Goal: Task Accomplishment & Management: Manage account settings

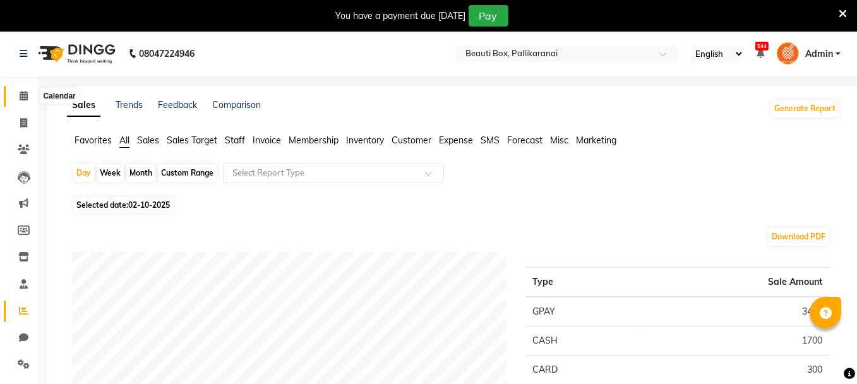
click at [27, 95] on icon at bounding box center [24, 95] width 8 height 9
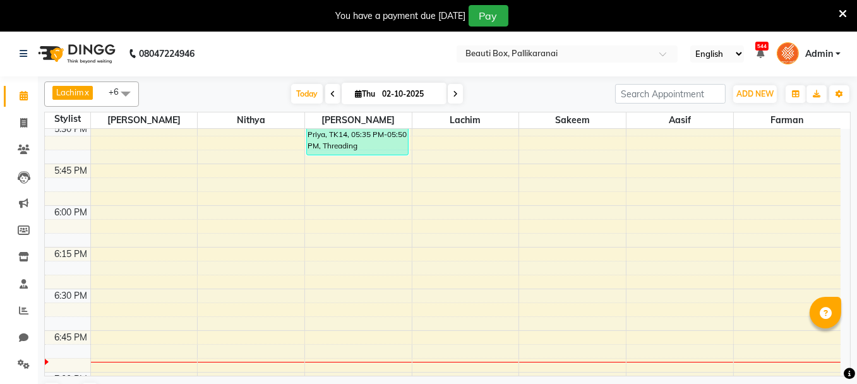
scroll to position [1622, 0]
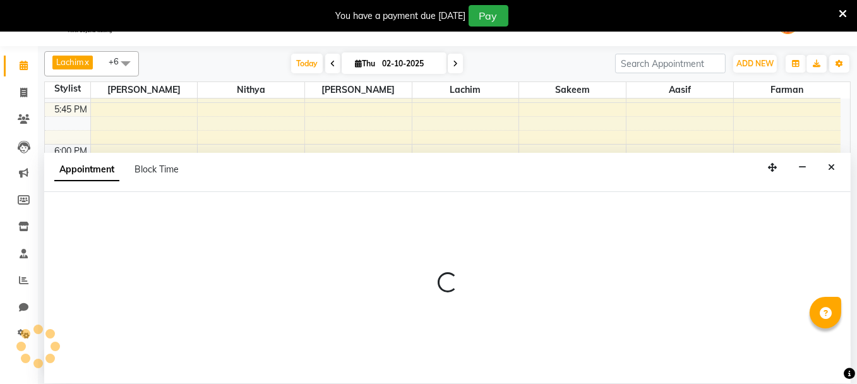
scroll to position [31, 0]
select select "40097"
select select "1110"
select select "tentative"
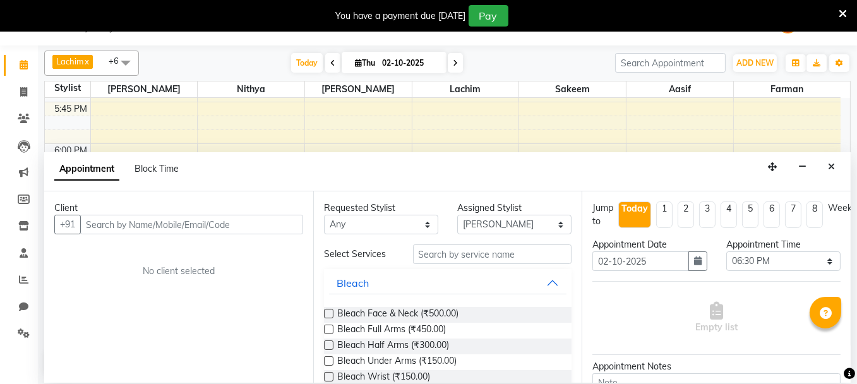
click at [199, 221] on input "text" at bounding box center [191, 225] width 223 height 20
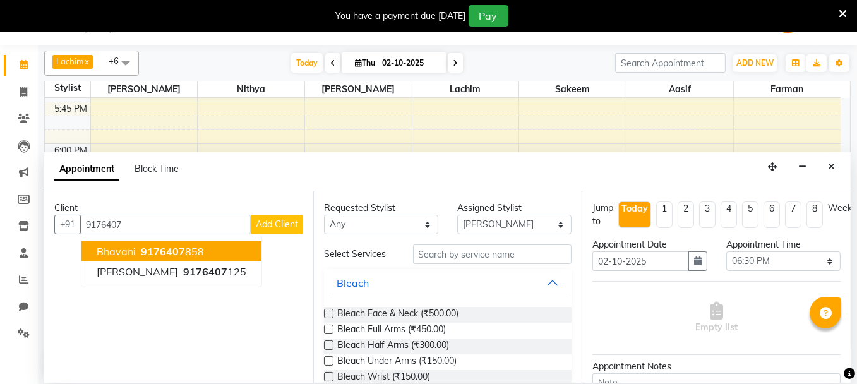
click at [162, 248] on span "9176407" at bounding box center [163, 251] width 44 height 13
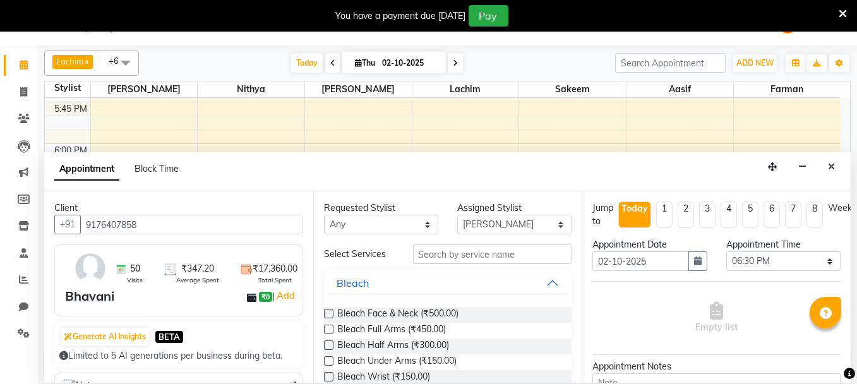
type input "9176407858"
click at [490, 253] on input "text" at bounding box center [492, 255] width 159 height 20
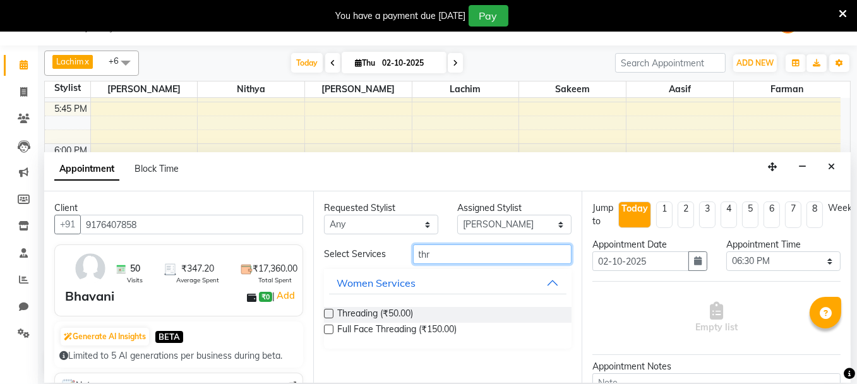
type input "thr"
click at [329, 312] on label at bounding box center [328, 313] width 9 height 9
click at [329, 312] on input "checkbox" at bounding box center [328, 315] width 8 height 8
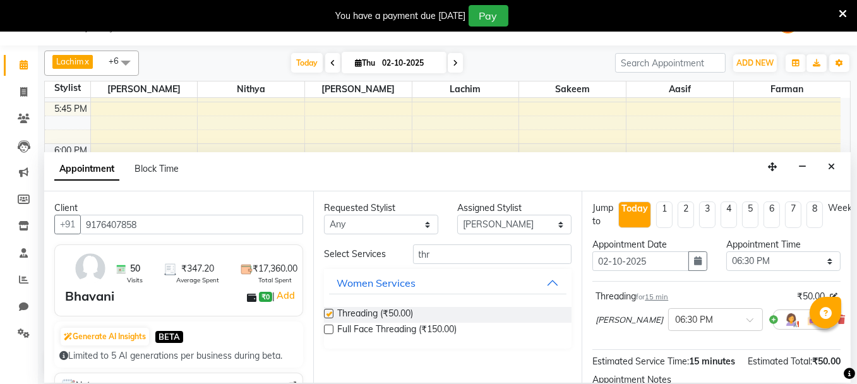
checkbox input "false"
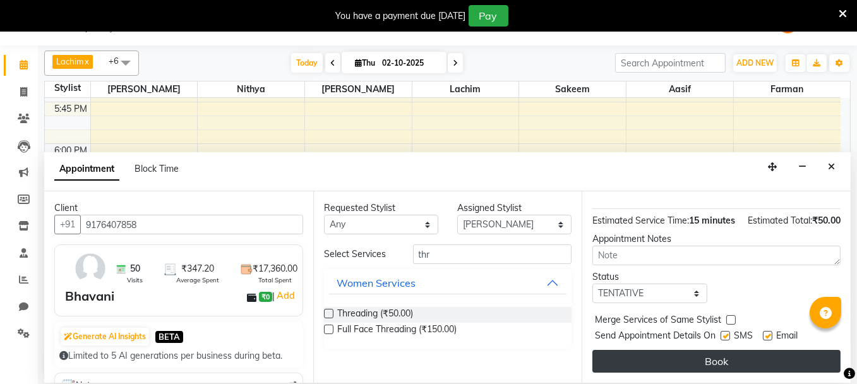
click at [750, 353] on button "Book" at bounding box center [717, 361] width 248 height 23
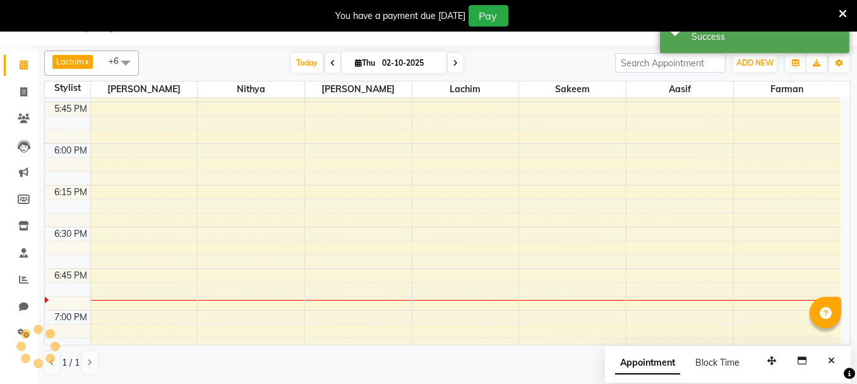
scroll to position [0, 0]
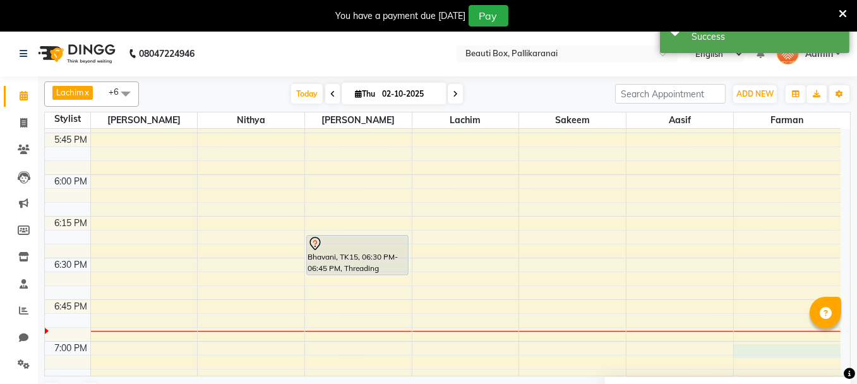
select select "86603"
select select "1155"
select select "tentative"
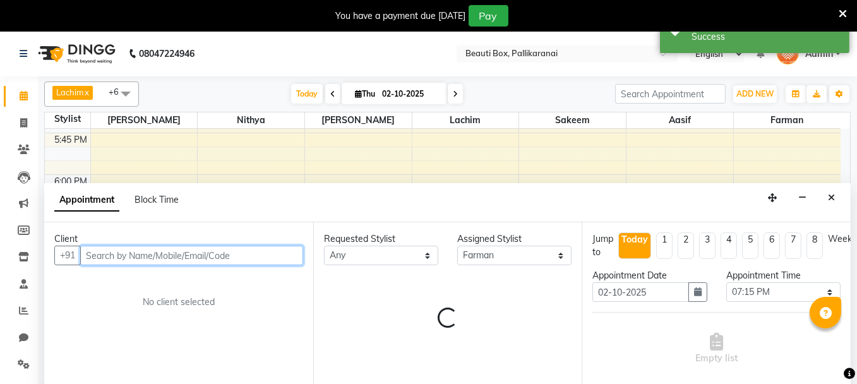
scroll to position [31, 0]
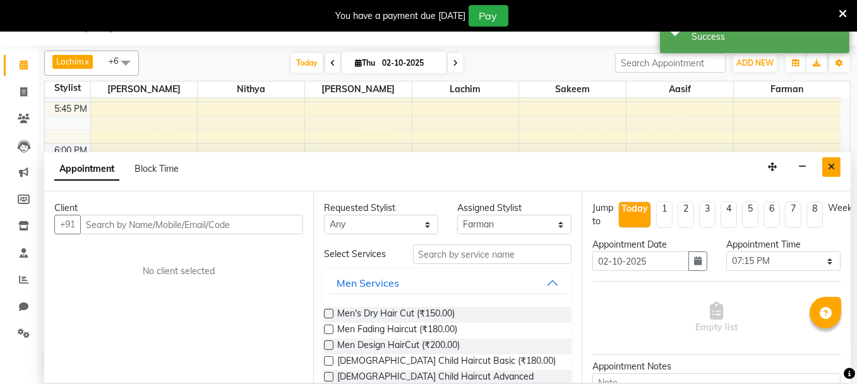
click at [832, 165] on icon "Close" at bounding box center [831, 166] width 7 height 9
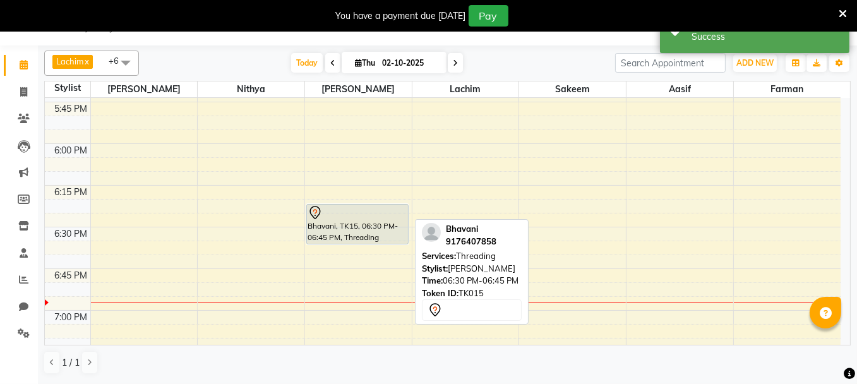
click at [374, 235] on div "Bhavani, TK15, 06:30 PM-06:45 PM, Threading" at bounding box center [358, 224] width 102 height 39
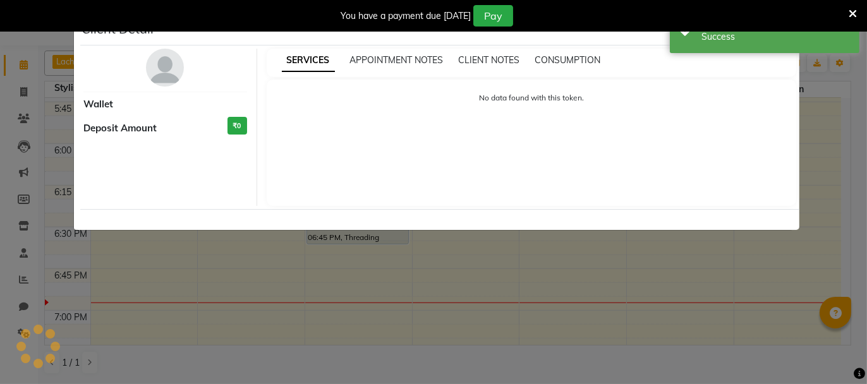
select select "7"
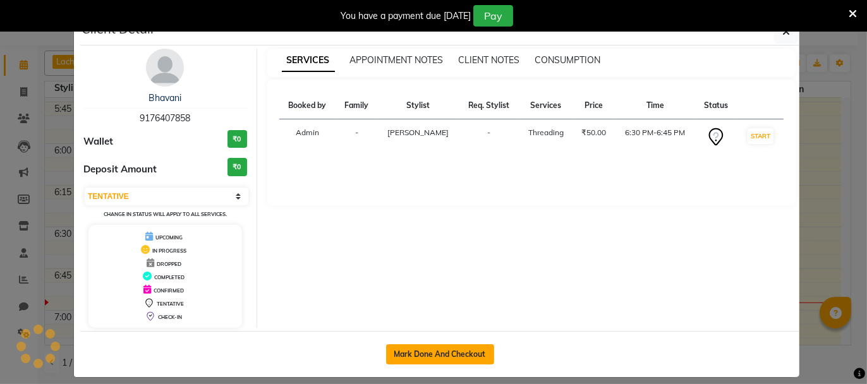
click at [421, 346] on button "Mark Done And Checkout" at bounding box center [440, 354] width 108 height 20
select select "11"
select select "service"
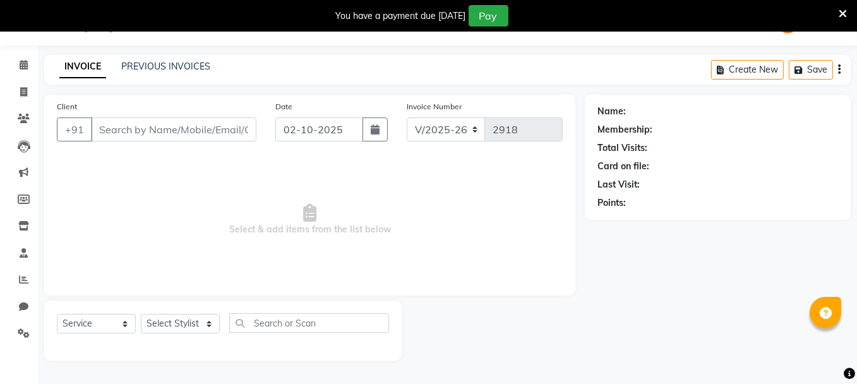
type input "9176407858"
select select "40097"
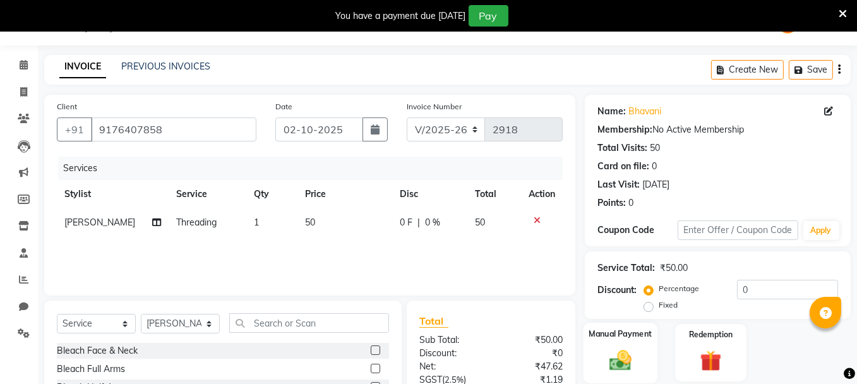
click at [620, 360] on img at bounding box center [621, 360] width 36 height 25
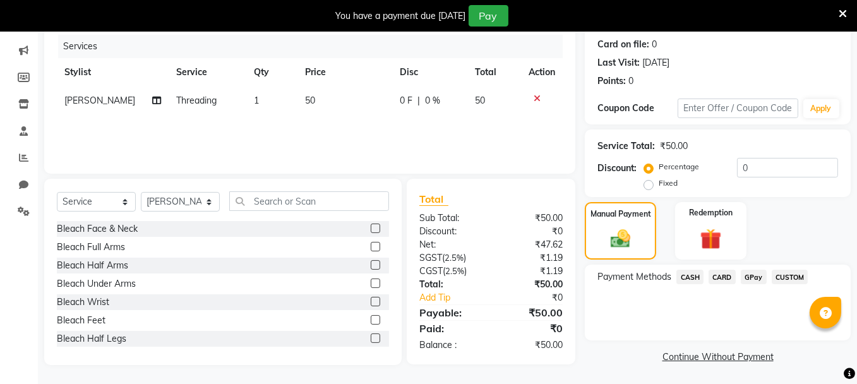
click at [756, 273] on span "GPay" at bounding box center [754, 277] width 26 height 15
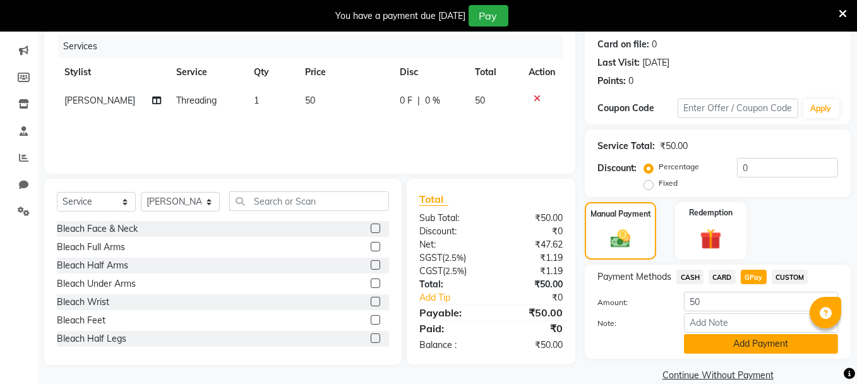
click at [760, 342] on button "Add Payment" at bounding box center [761, 344] width 154 height 20
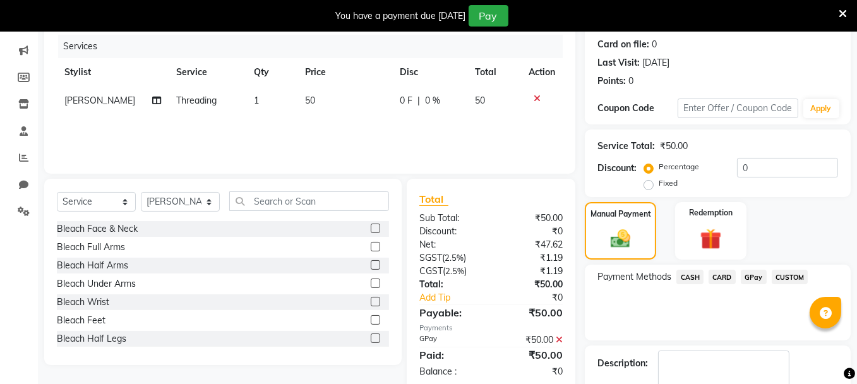
scroll to position [224, 0]
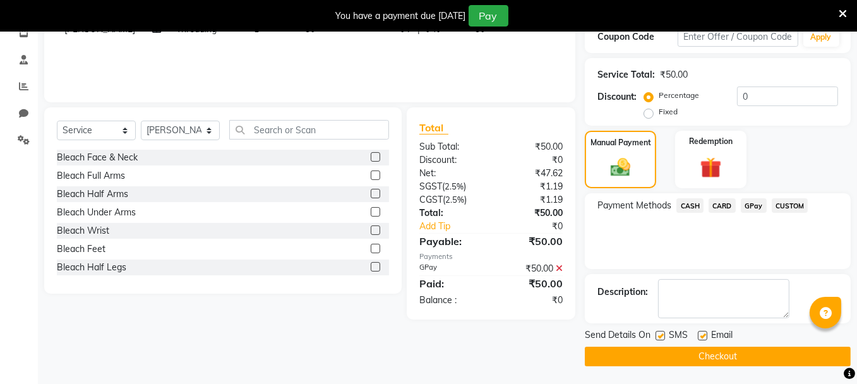
click at [784, 354] on button "Checkout" at bounding box center [718, 357] width 266 height 20
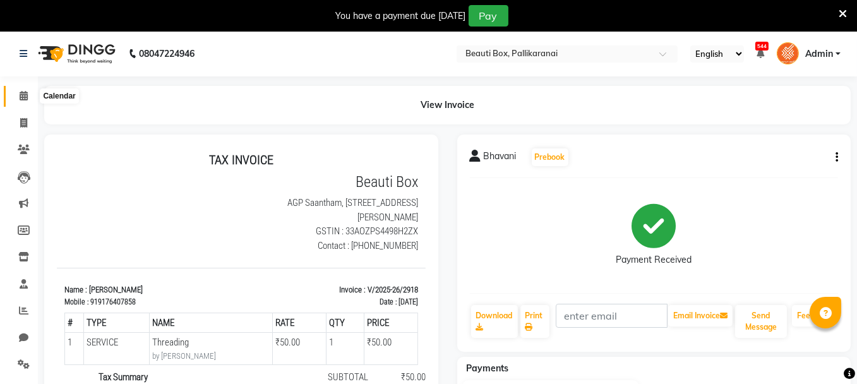
click at [22, 93] on icon at bounding box center [24, 95] width 8 height 9
